Goal: Check status: Check status

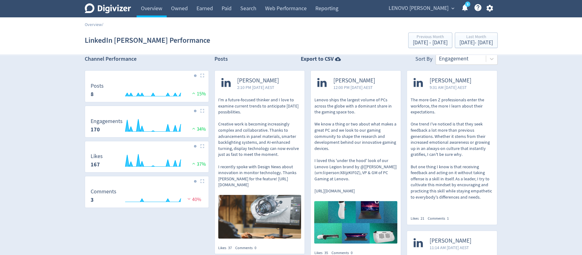
scroll to position [7, 0]
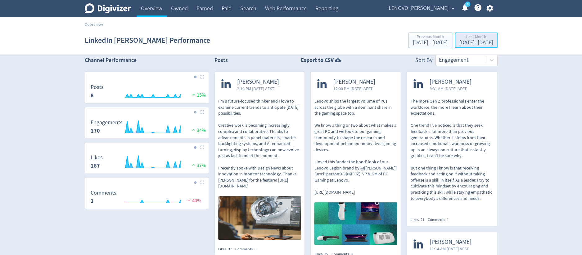
click at [459, 45] on div "[DATE] - [DATE]" at bounding box center [476, 43] width 34 height 6
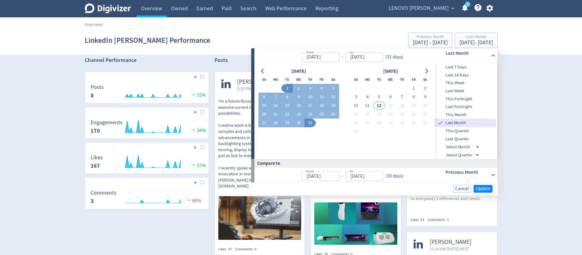
click at [466, 85] on span "This Week" at bounding box center [465, 83] width 61 height 7
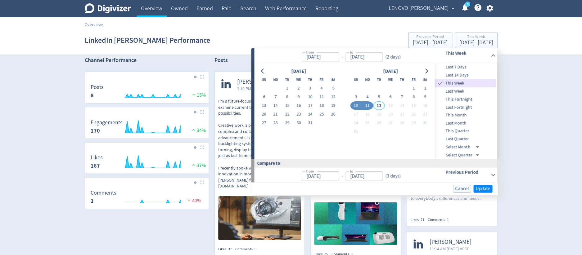
type input "[DATE]"
click at [479, 187] on span "Update" at bounding box center [483, 189] width 15 height 5
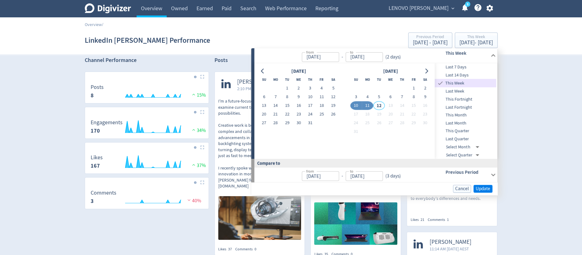
scroll to position [0, 0]
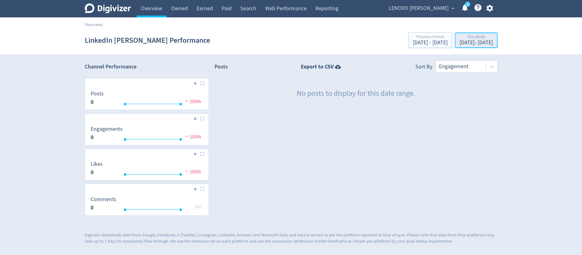
click at [467, 43] on div "[DATE] - [DATE]" at bounding box center [476, 43] width 34 height 6
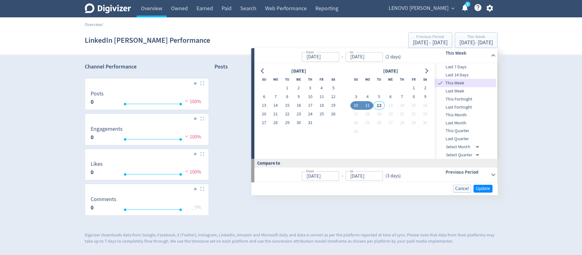
click at [474, 121] on span "Last Month" at bounding box center [465, 123] width 61 height 7
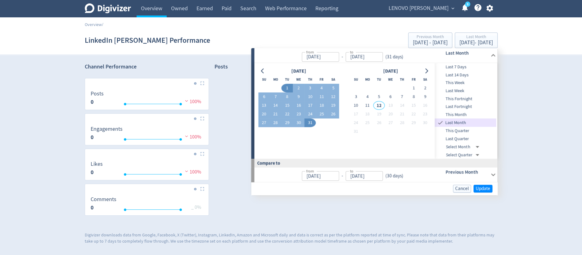
type input "[DATE]"
click at [481, 188] on span "Update" at bounding box center [483, 189] width 15 height 5
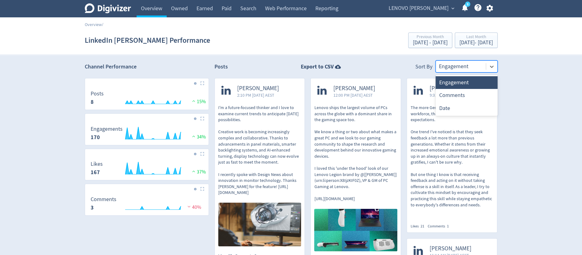
click at [477, 67] on div at bounding box center [461, 66] width 44 height 9
click at [476, 92] on div "Comments" at bounding box center [466, 95] width 62 height 13
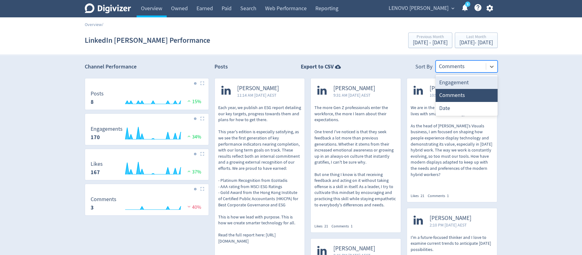
click at [483, 67] on div "Comments" at bounding box center [461, 66] width 50 height 11
click at [476, 81] on div "Engagement" at bounding box center [466, 82] width 62 height 13
